Goal: Information Seeking & Learning: Learn about a topic

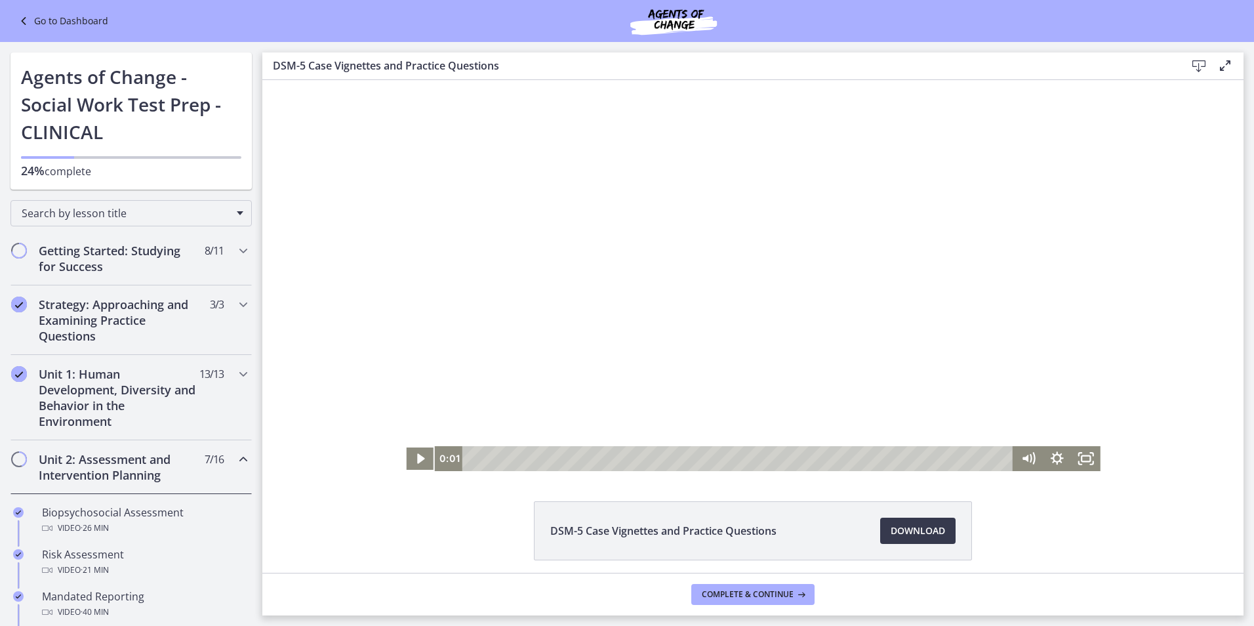
scroll to position [656, 0]
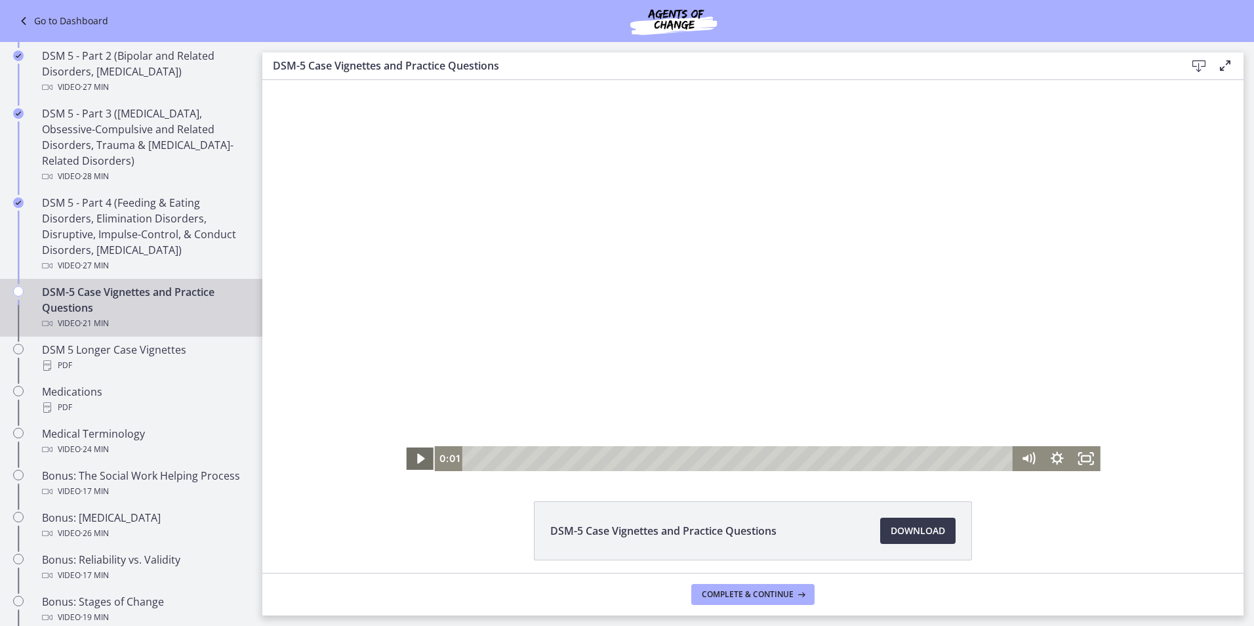
click at [411, 452] on icon "Play Video" at bounding box center [421, 458] width 29 height 25
click at [316, 218] on div "Click for sound @keyframes VOLUME_SMALL_WAVE_FLASH { 0% { opacity: 0; } 33% { o…" at bounding box center [752, 275] width 981 height 391
click at [646, 455] on div "7:04" at bounding box center [739, 458] width 533 height 25
click at [344, 341] on div "Click for sound @keyframes VOLUME_SMALL_WAVE_FLASH { 0% { opacity: 0; } 33% { o…" at bounding box center [752, 275] width 981 height 391
click at [417, 461] on icon "Pause" at bounding box center [419, 458] width 29 height 25
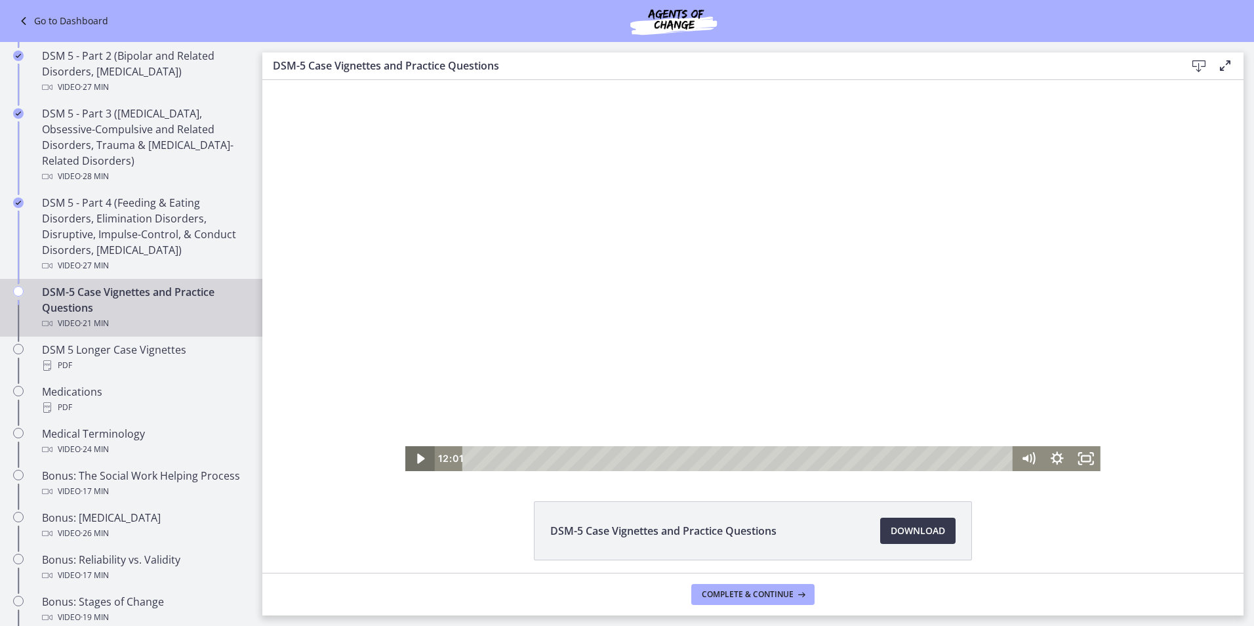
click at [411, 462] on icon "Play Video" at bounding box center [421, 458] width 29 height 25
click at [410, 458] on icon "Pause" at bounding box center [420, 458] width 35 height 30
click at [409, 461] on icon "Play Video" at bounding box center [421, 458] width 29 height 25
click at [407, 459] on icon "Pause" at bounding box center [419, 458] width 29 height 25
click at [418, 459] on icon "Play Video" at bounding box center [420, 458] width 7 height 10
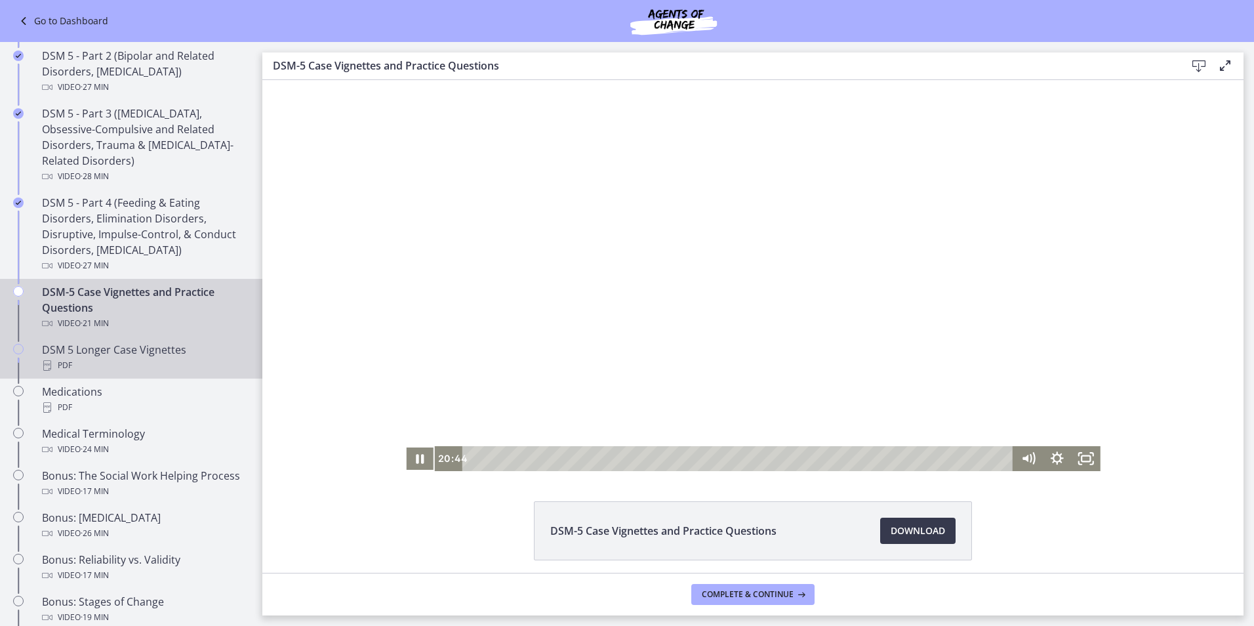
click at [114, 349] on div "DSM 5 Longer Case Vignettes PDF" at bounding box center [144, 357] width 205 height 31
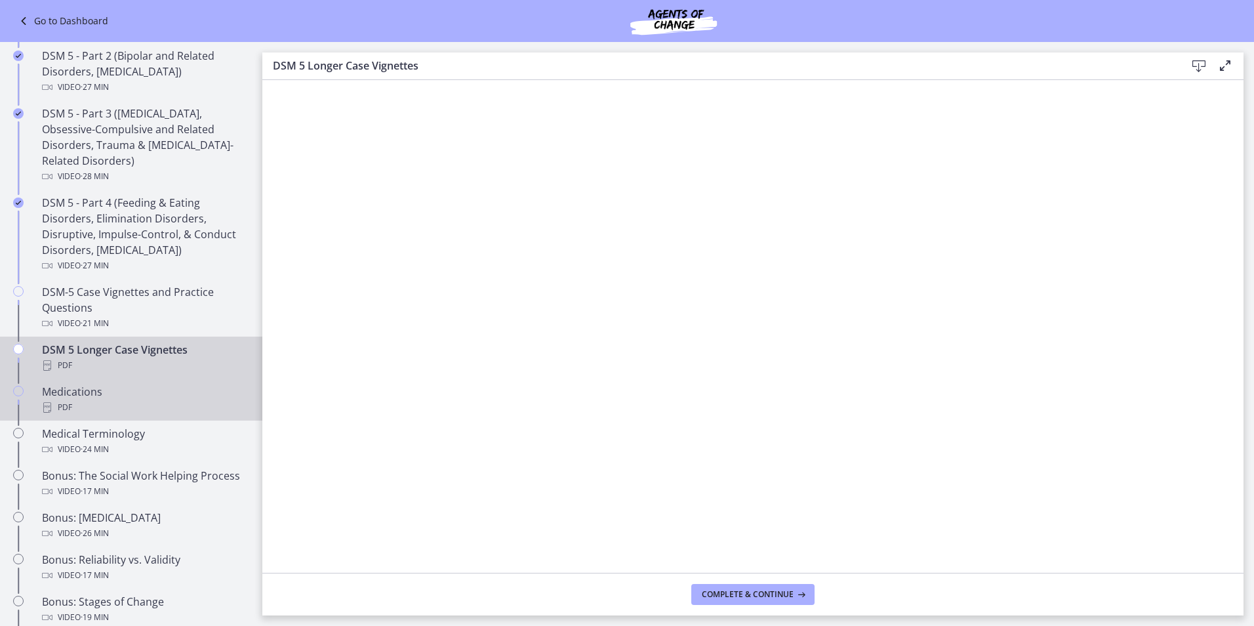
click at [113, 392] on div "Medications PDF" at bounding box center [144, 399] width 205 height 31
